Goal: Task Accomplishment & Management: Use online tool/utility

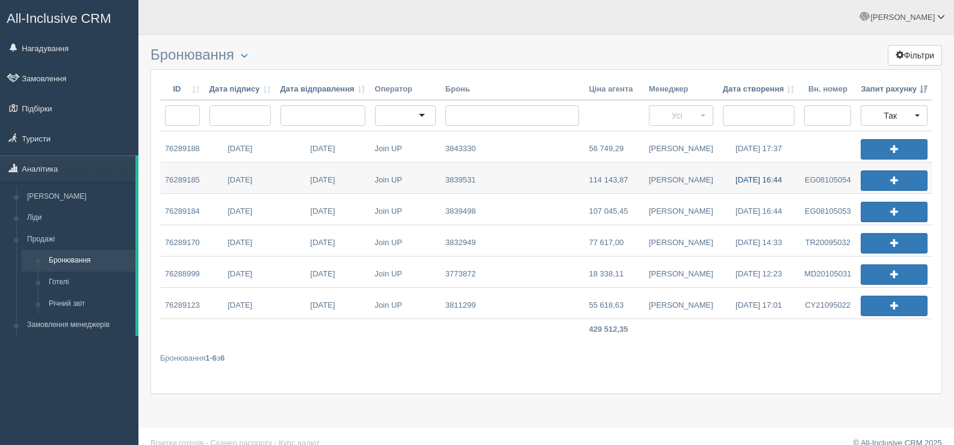
click at [751, 179] on link "01.09.2025 16:44" at bounding box center [759, 178] width 82 height 31
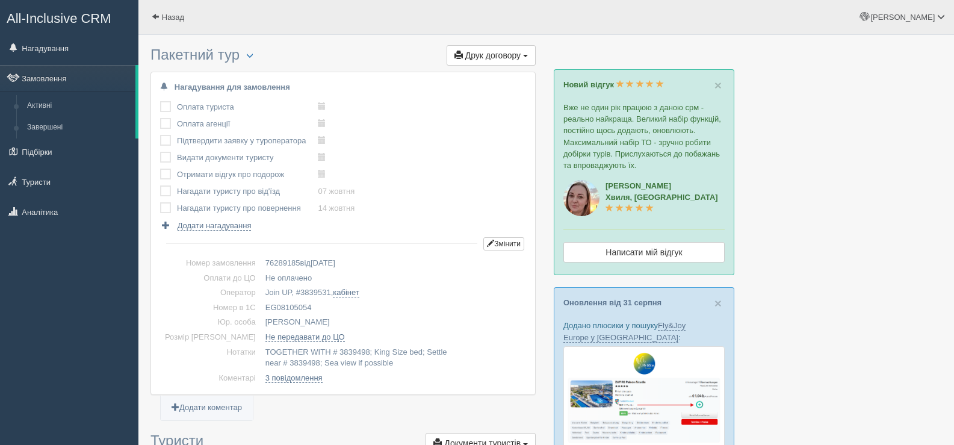
drag, startPoint x: 292, startPoint y: 304, endPoint x: 239, endPoint y: 301, distance: 53.1
click at [261, 301] on td "EG08105054" at bounding box center [394, 307] width 266 height 15
copy td "EG08105054"
click at [154, 14] on span at bounding box center [156, 17] width 8 height 8
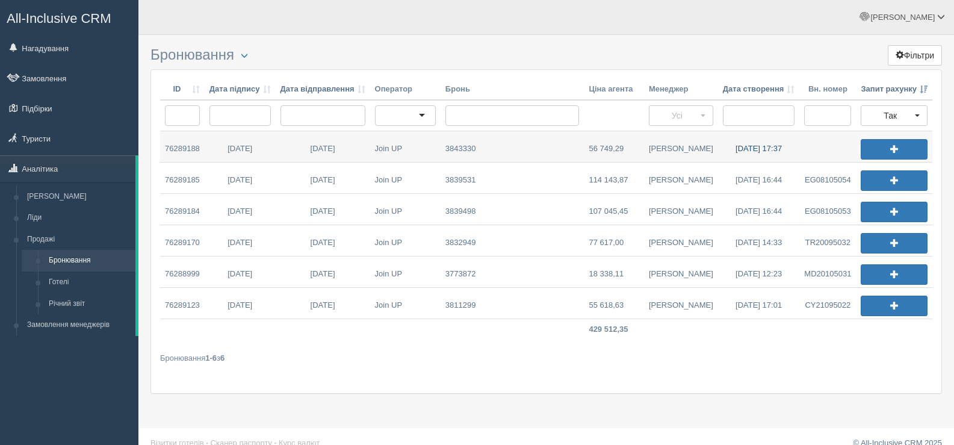
click at [747, 146] on link "[DATE] 17:37" at bounding box center [759, 146] width 82 height 31
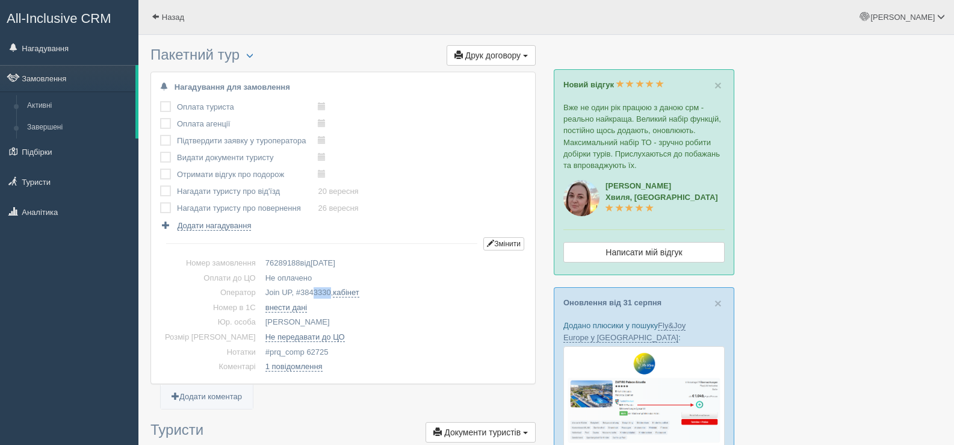
drag, startPoint x: 310, startPoint y: 290, endPoint x: 293, endPoint y: 288, distance: 17.0
click at [293, 288] on td "Join UP, # 3843330 , кабінет" at bounding box center [394, 292] width 266 height 15
click at [441, 261] on td "76289188 від 03.09.2025" at bounding box center [394, 263] width 266 height 15
copy span "3843330"
click at [155, 14] on span at bounding box center [156, 17] width 8 height 8
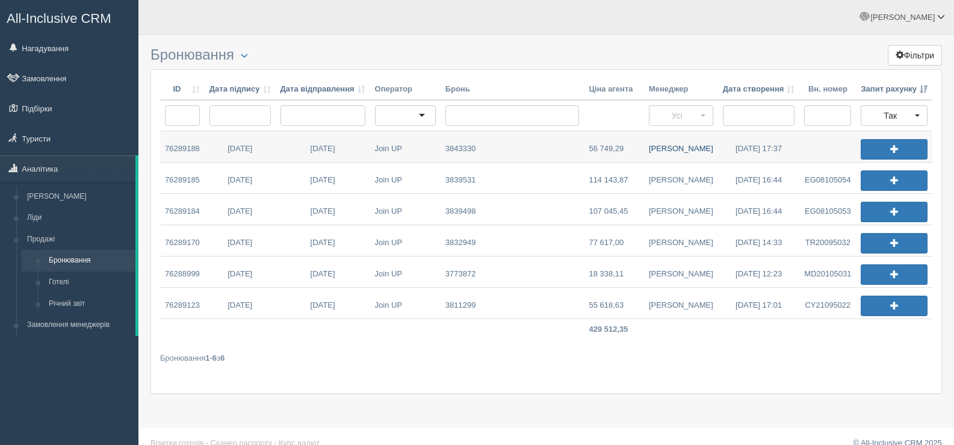
click at [685, 146] on link "[PERSON_NAME]" at bounding box center [681, 146] width 74 height 31
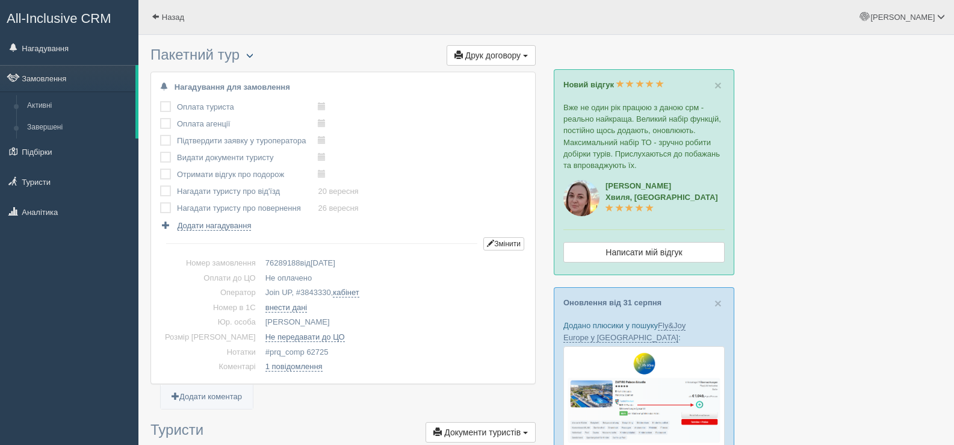
click at [253, 53] on span "button" at bounding box center [249, 55] width 7 height 7
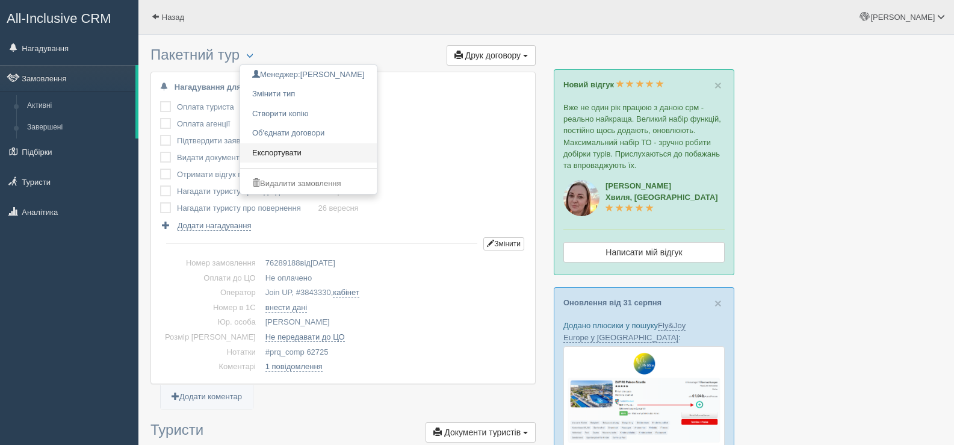
click at [296, 151] on link "Експортувати" at bounding box center [308, 153] width 137 height 20
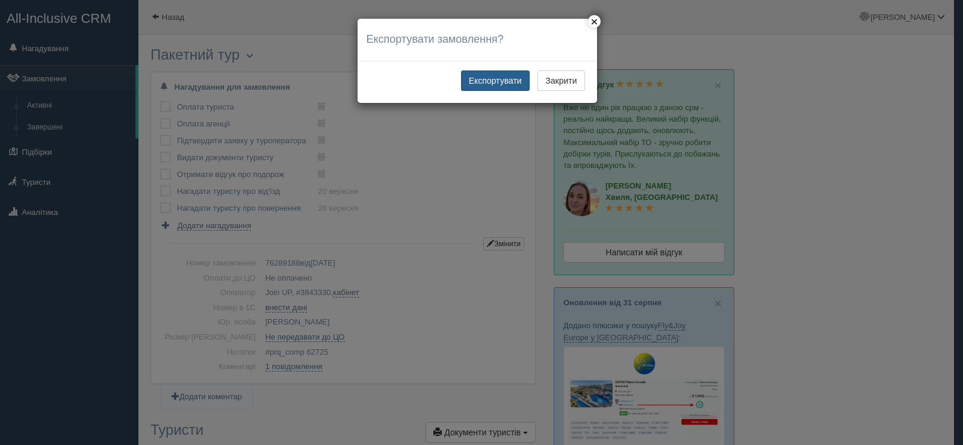
click at [486, 78] on button "Експортувати" at bounding box center [495, 80] width 69 height 20
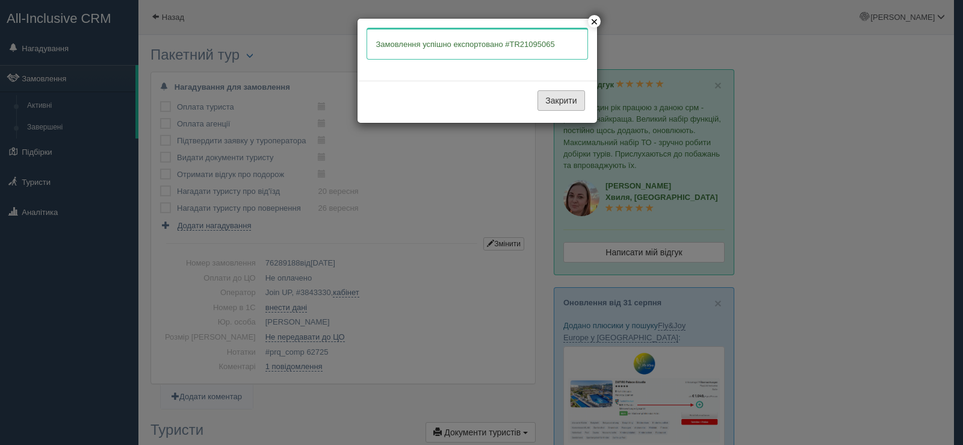
click at [550, 98] on button "Закрити" at bounding box center [561, 100] width 47 height 20
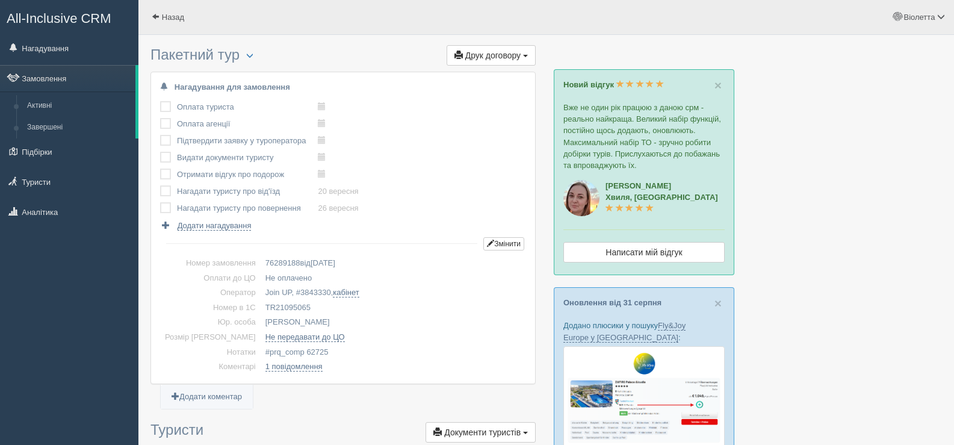
drag, startPoint x: 291, startPoint y: 303, endPoint x: 246, endPoint y: 306, distance: 45.9
click at [261, 306] on td "TR21095065" at bounding box center [394, 307] width 266 height 15
copy td "TR21095065"
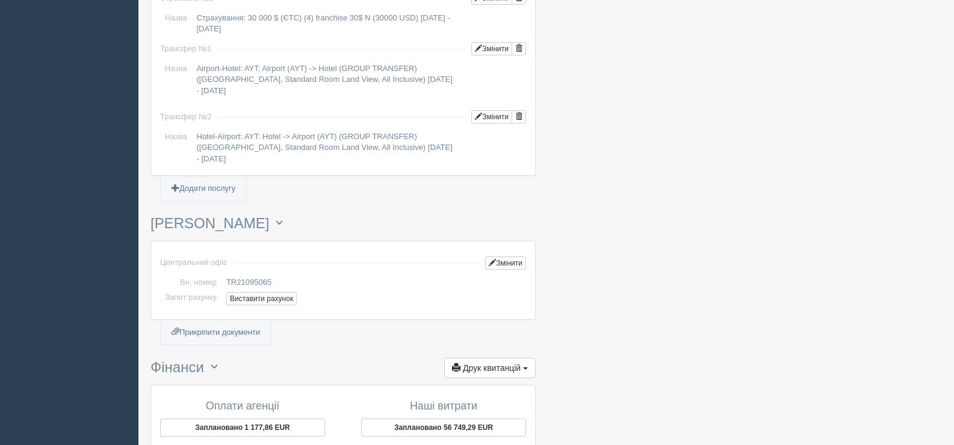
scroll to position [1084, 0]
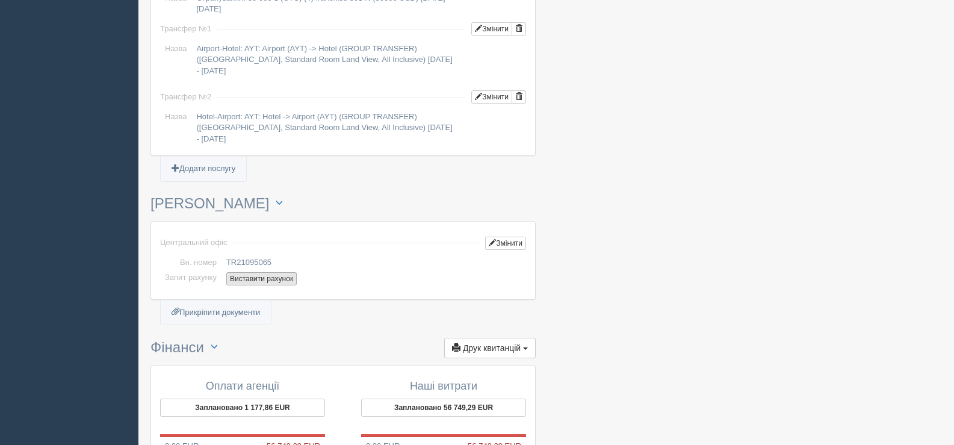
click at [258, 280] on button "Виставити рахунок" at bounding box center [261, 278] width 70 height 13
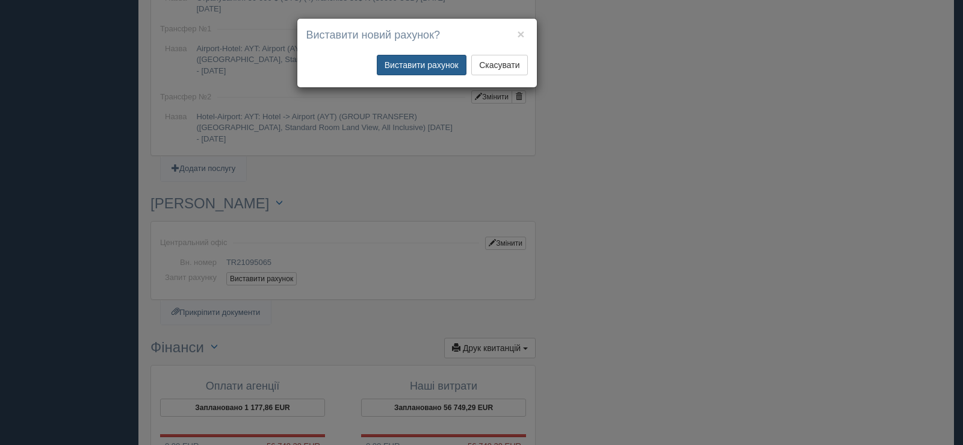
click at [415, 65] on button "Виставити рахунок" at bounding box center [422, 65] width 90 height 20
click at [520, 36] on button "×" at bounding box center [520, 34] width 7 height 13
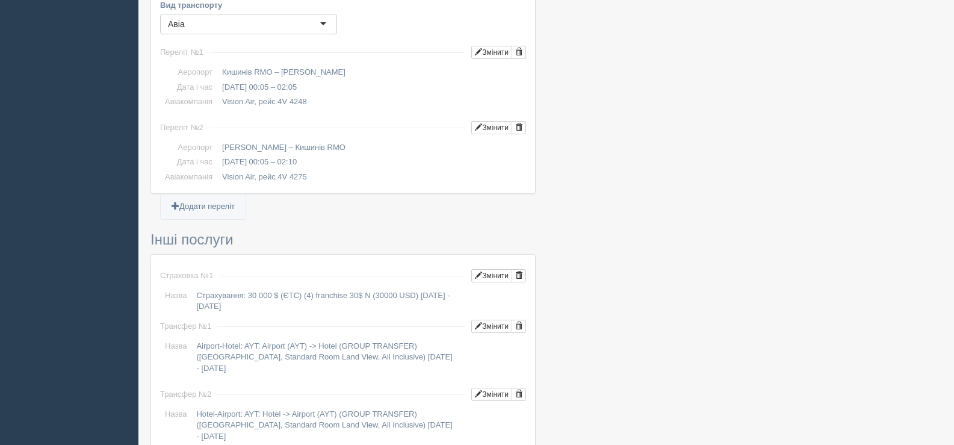
scroll to position [783, 0]
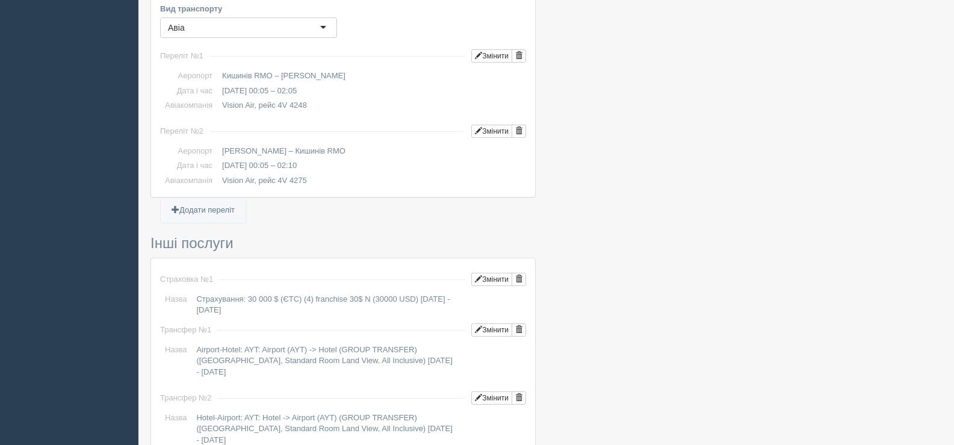
click at [594, 194] on div at bounding box center [547, 65] width 792 height 1614
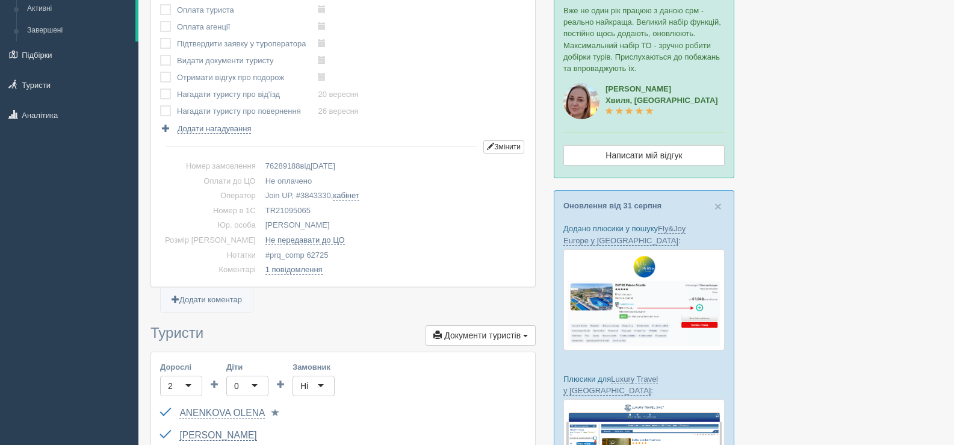
scroll to position [0, 0]
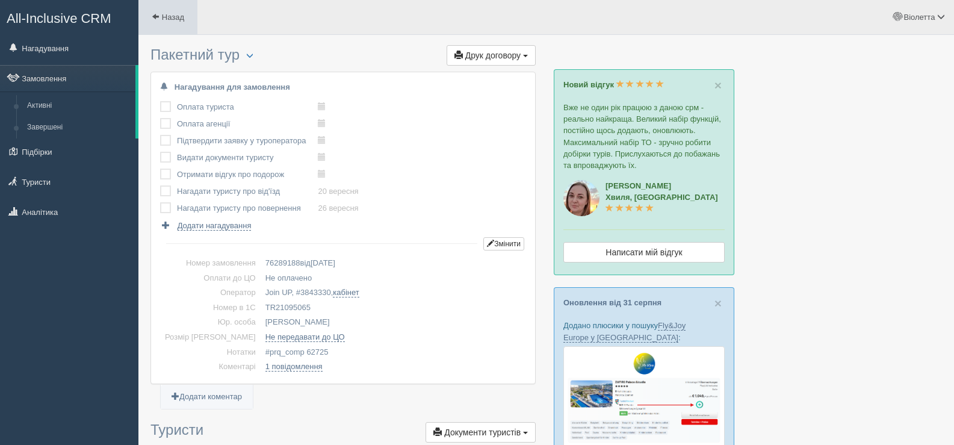
click at [157, 13] on span at bounding box center [156, 17] width 8 height 8
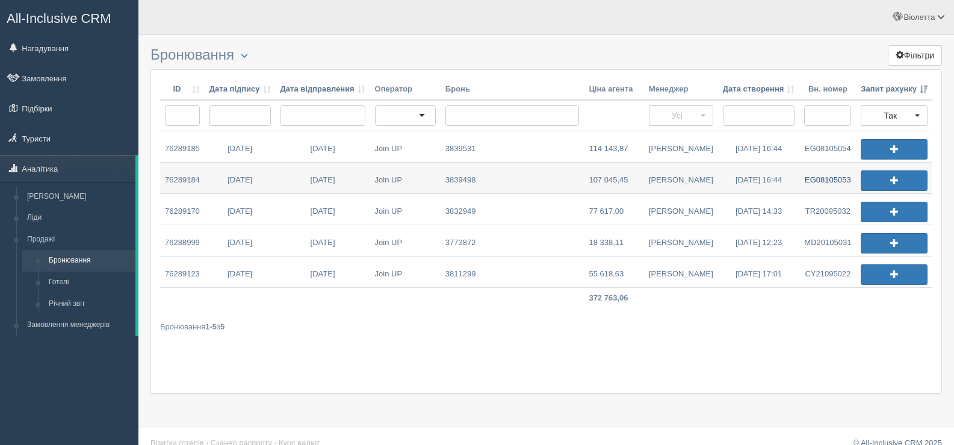
click at [811, 177] on link "EG08105053" at bounding box center [828, 178] width 57 height 31
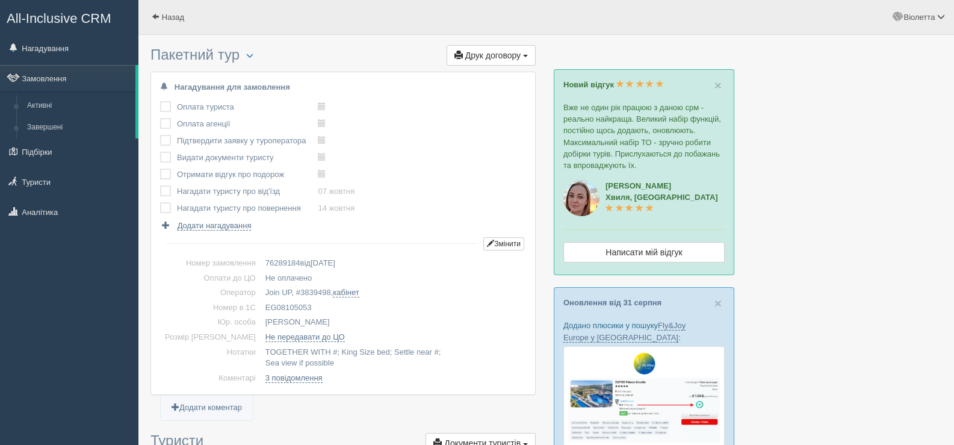
drag, startPoint x: 291, startPoint y: 305, endPoint x: 241, endPoint y: 304, distance: 50.0
click at [261, 304] on td "EG08105053" at bounding box center [394, 307] width 266 height 15
copy td "EG08105053"
click at [152, 10] on link "Назад" at bounding box center [167, 17] width 59 height 34
